Goal: Task Accomplishment & Management: Manage account settings

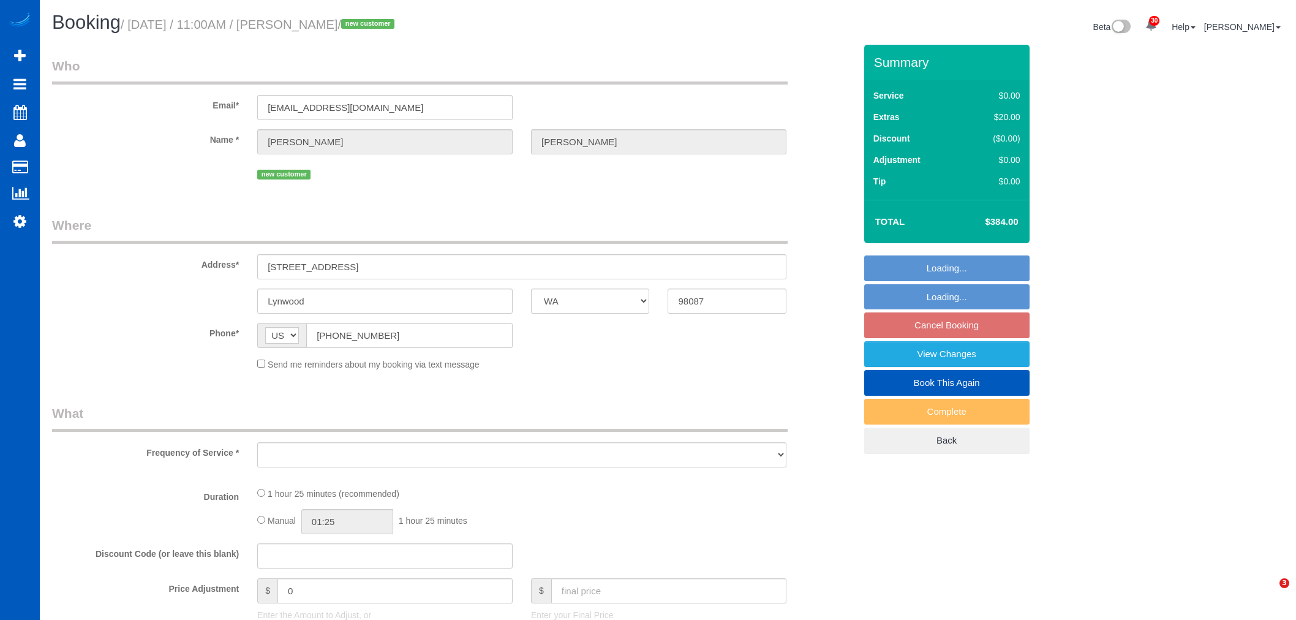
select select "WA"
select select "object:34554"
select select "string:fspay-ce8d8389-2c42-4954-b925-0c4cfeb98dae"
select select "199"
select select "spot98"
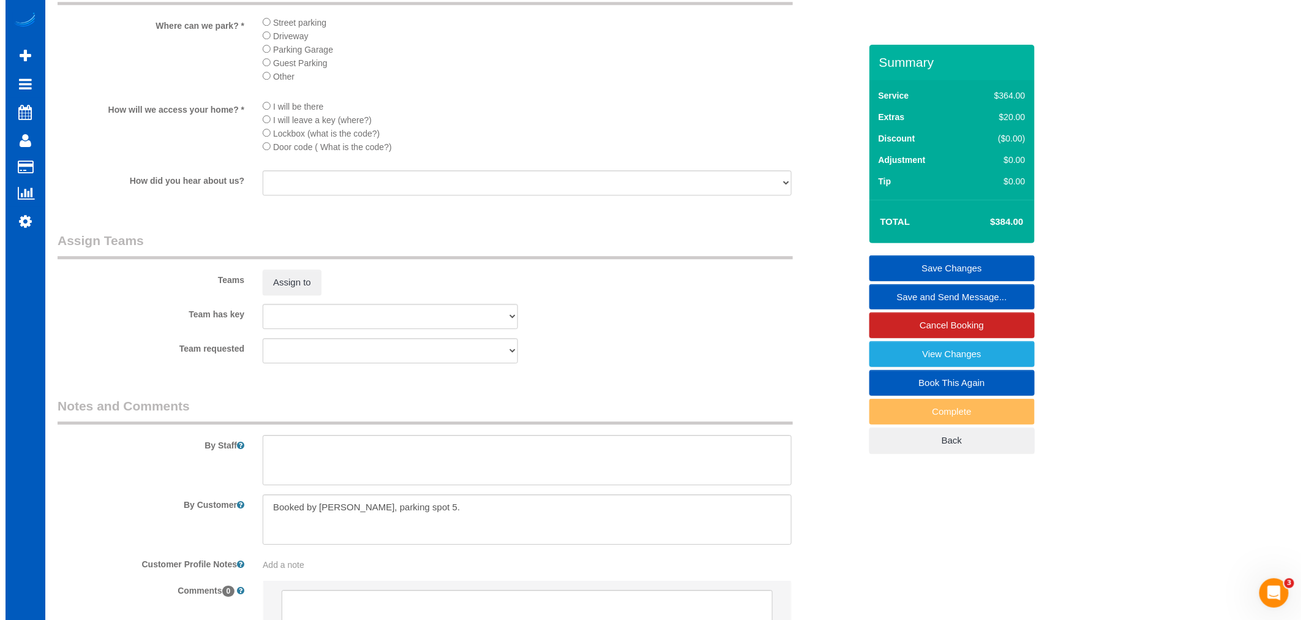
scroll to position [1429, 0]
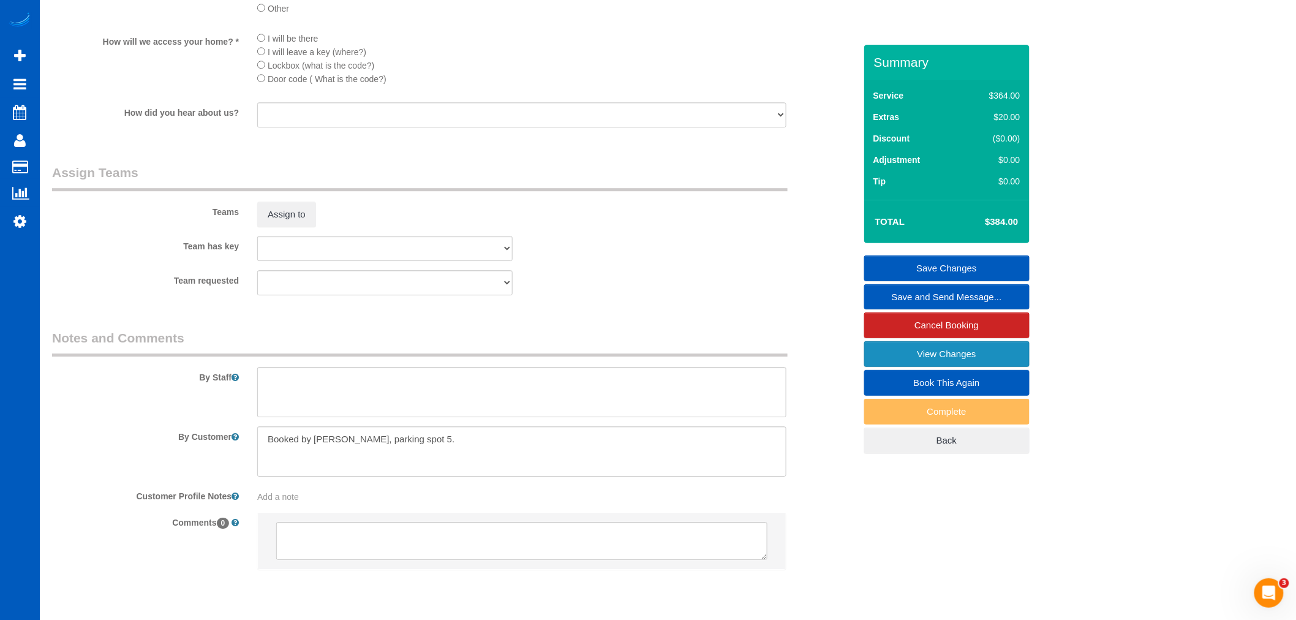
click at [953, 361] on link "View Changes" at bounding box center [946, 354] width 165 height 26
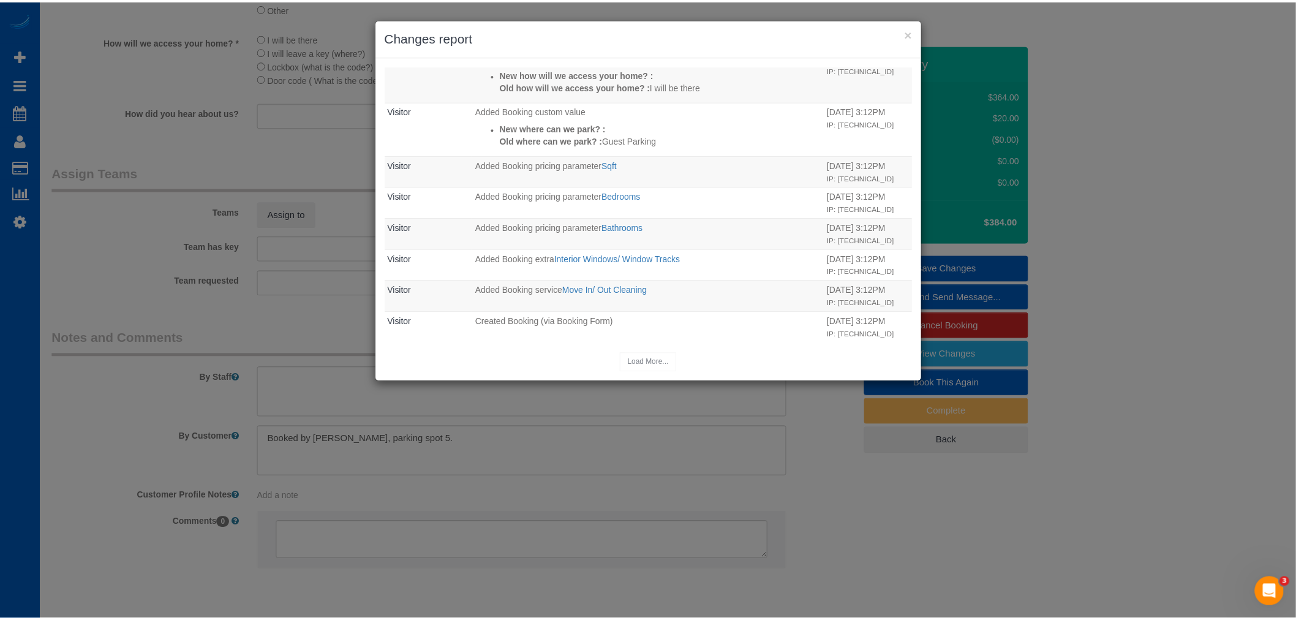
scroll to position [17, 0]
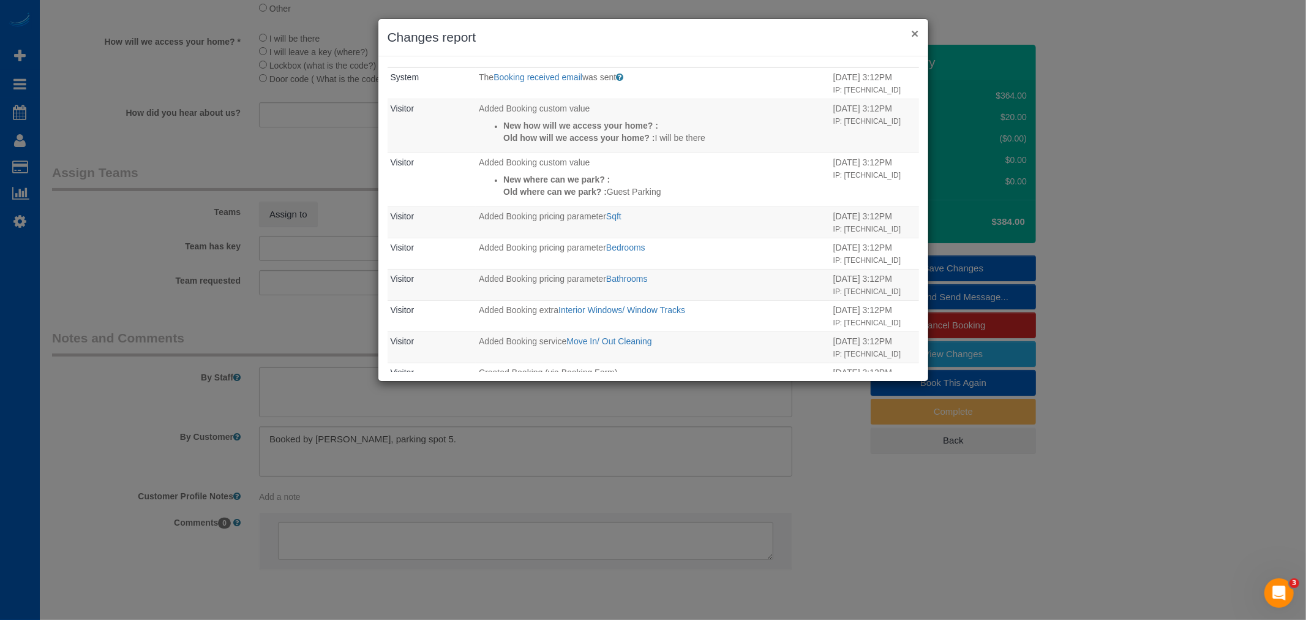
click at [911, 32] on button "×" at bounding box center [914, 33] width 7 height 13
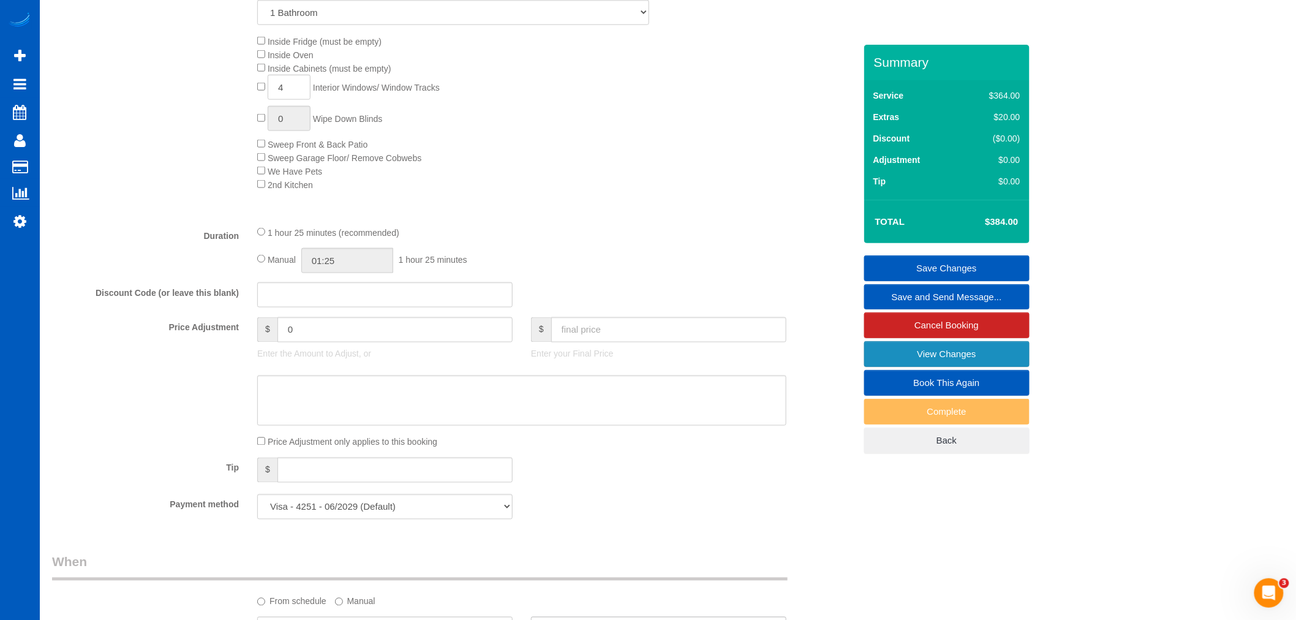
scroll to position [544, 0]
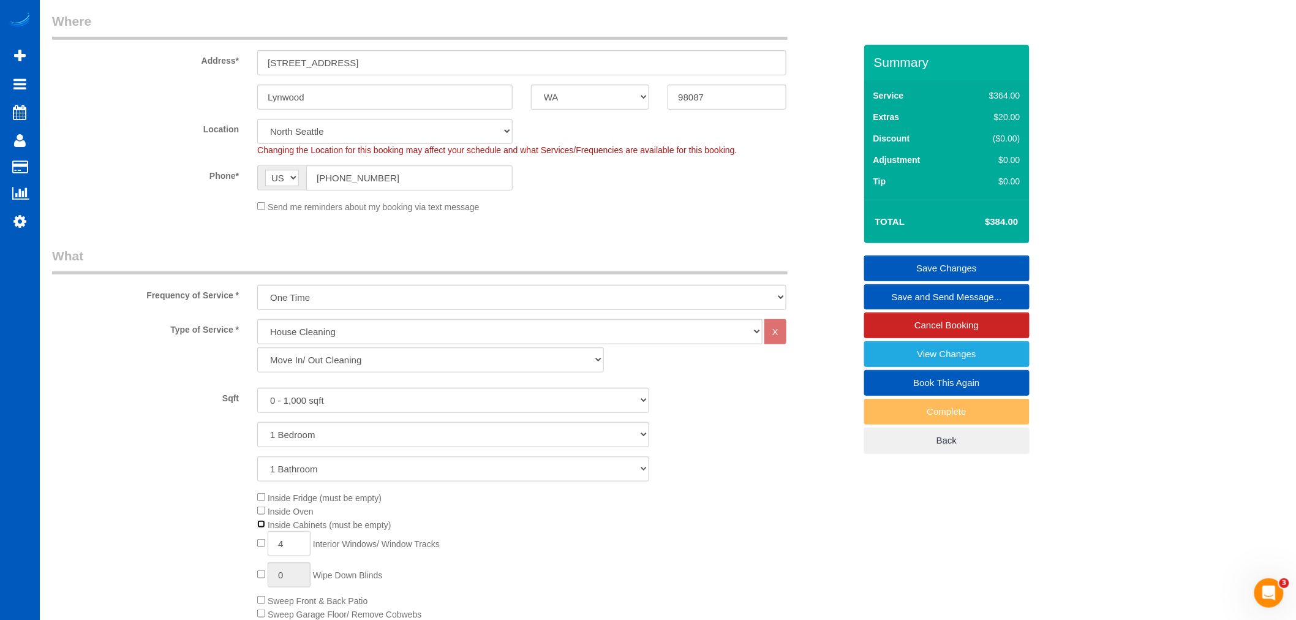
select select "spot113"
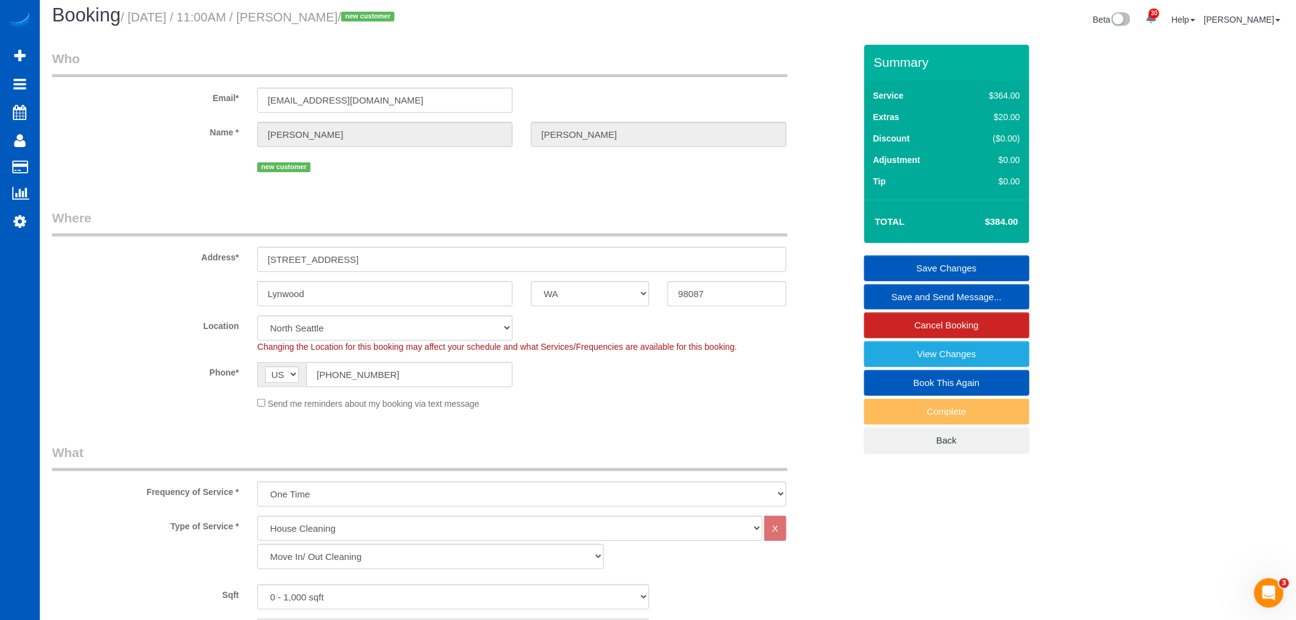
scroll to position [0, 0]
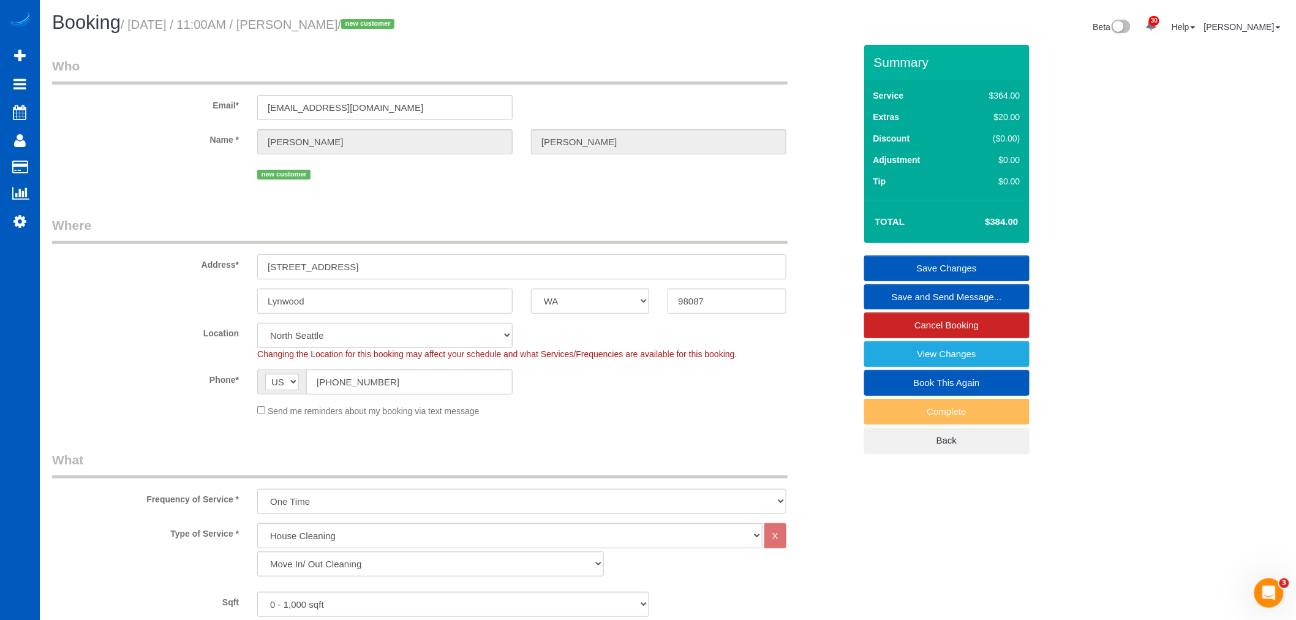
drag, startPoint x: 359, startPoint y: 265, endPoint x: 227, endPoint y: 264, distance: 131.7
click at [227, 264] on div "Address* [STREET_ADDRESS]" at bounding box center [453, 247] width 821 height 63
